Goal: Navigation & Orientation: Find specific page/section

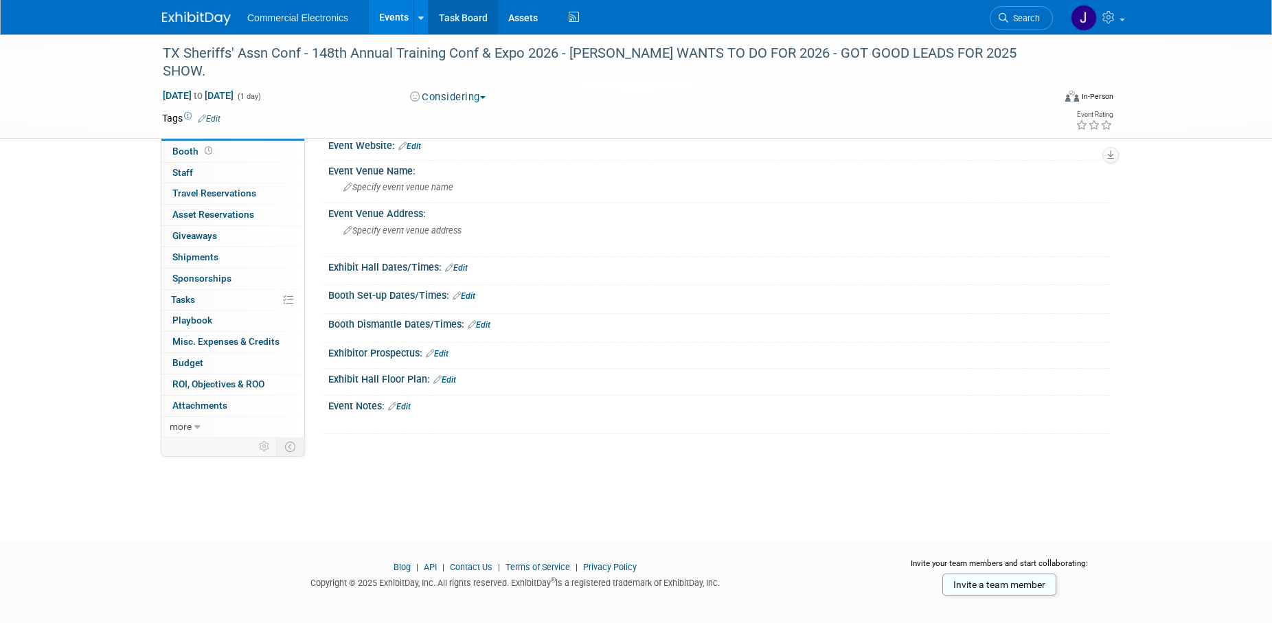
click at [463, 17] on link "Task Board" at bounding box center [463, 17] width 69 height 34
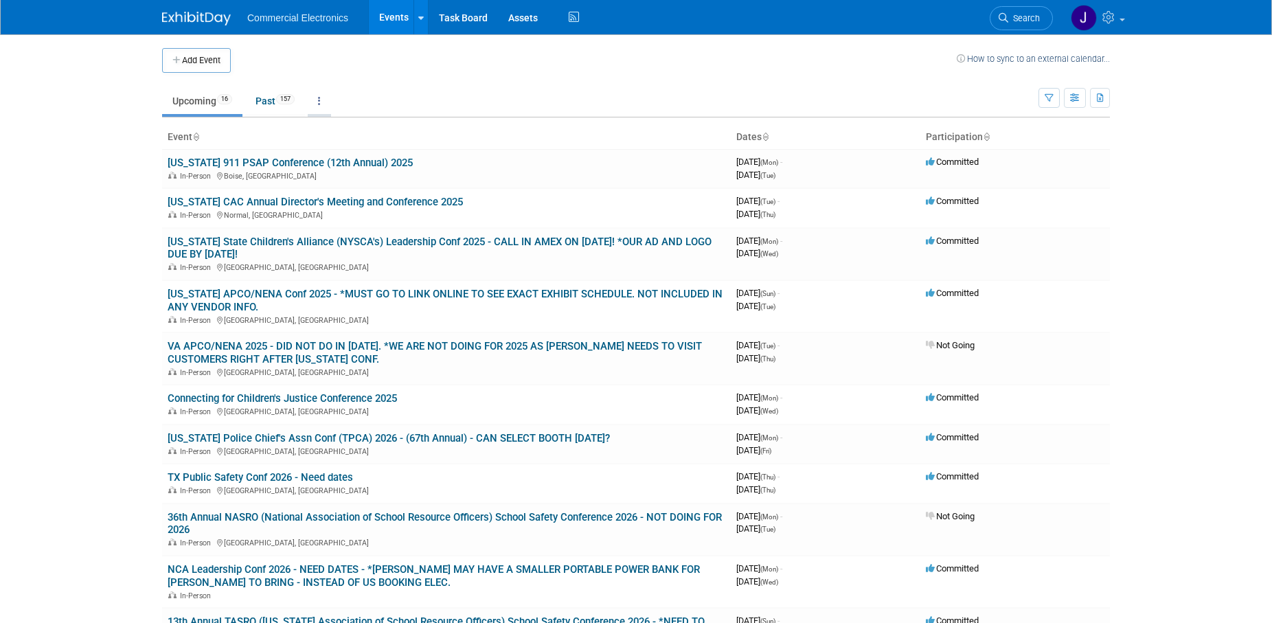
click at [321, 100] on icon at bounding box center [319, 101] width 3 height 10
click at [349, 156] on link "Grouped Annually Events grouped by year" at bounding box center [362, 163] width 109 height 30
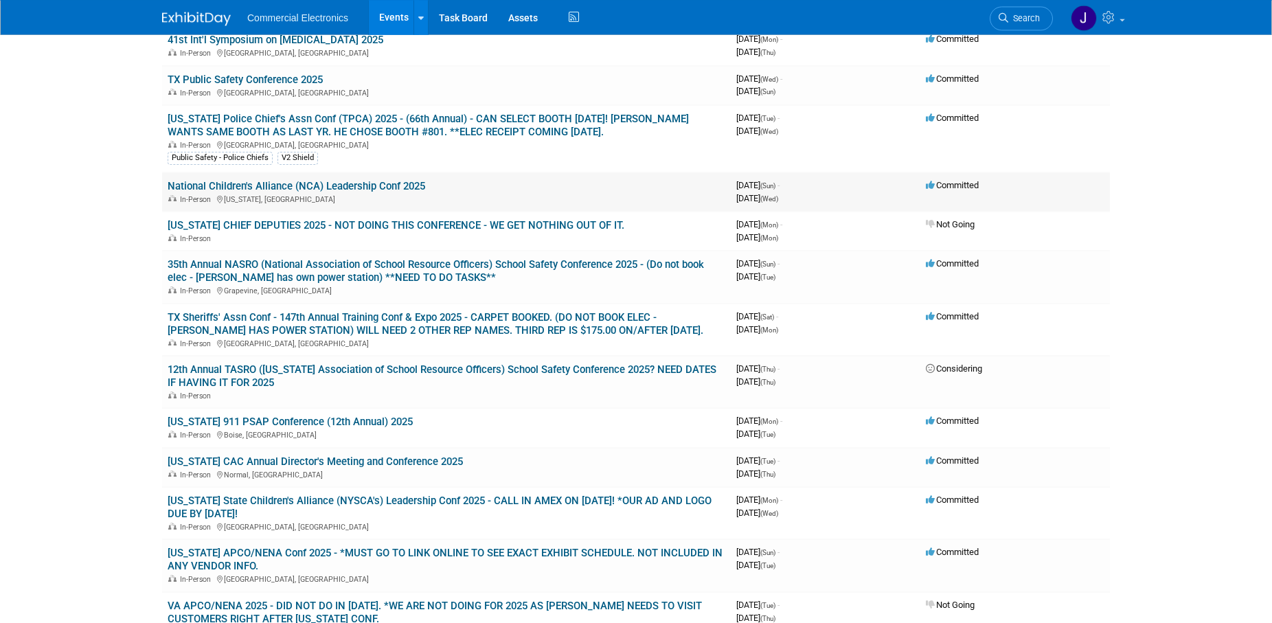
scroll to position [420, 0]
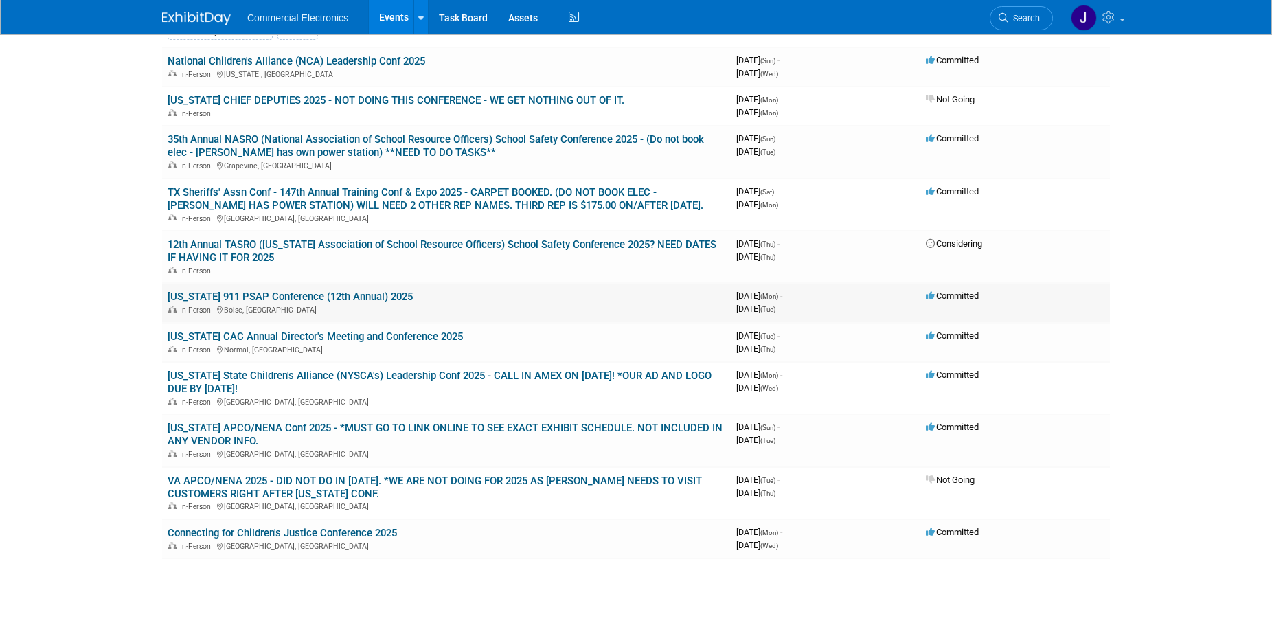
click at [352, 293] on link "[US_STATE] 911 PSAP Conference (12th Annual) 2025" at bounding box center [290, 297] width 245 height 12
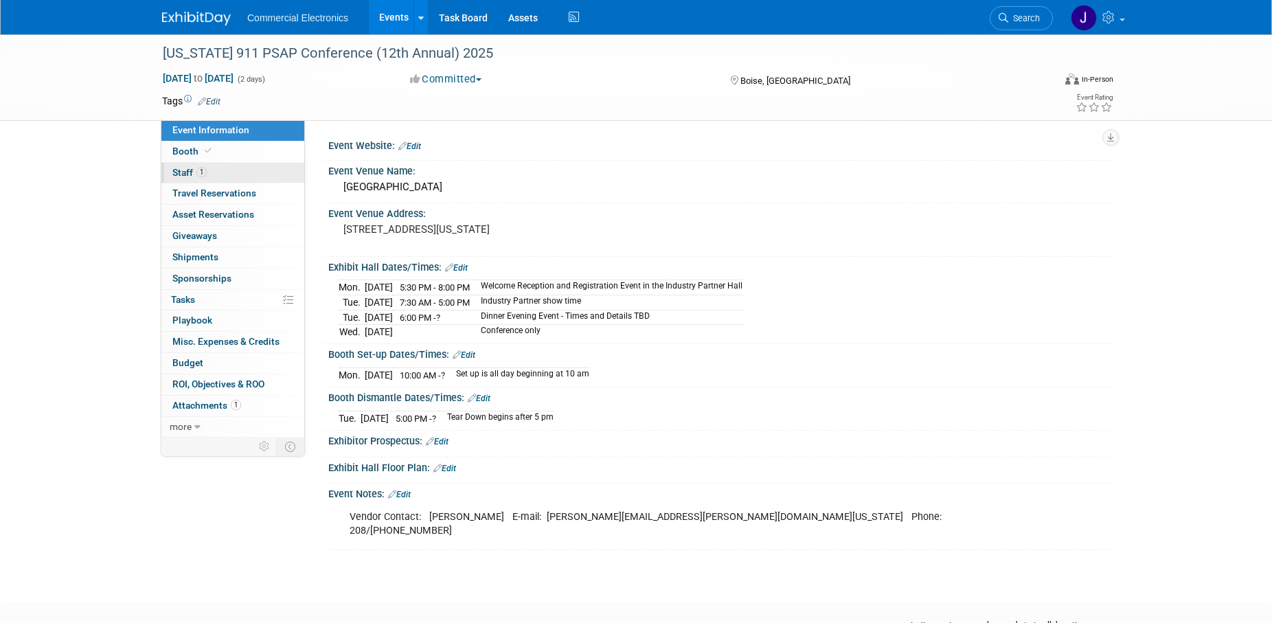
click at [181, 175] on span "Staff 1" at bounding box center [189, 172] width 34 height 11
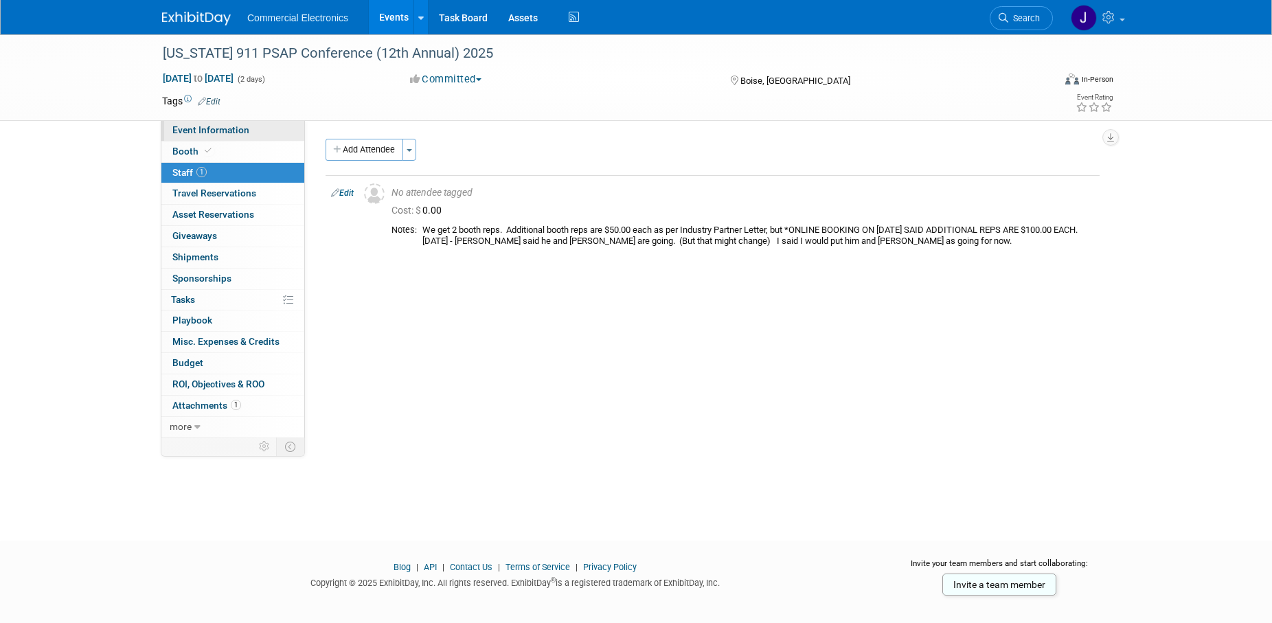
click at [188, 130] on span "Event Information" at bounding box center [210, 129] width 77 height 11
